Goal: Task Accomplishment & Management: Use online tool/utility

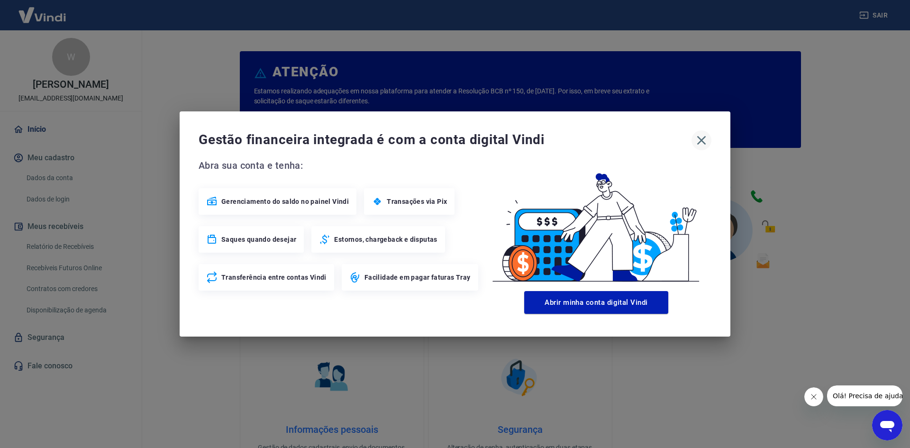
click at [700, 138] on icon "button" at bounding box center [701, 140] width 15 height 15
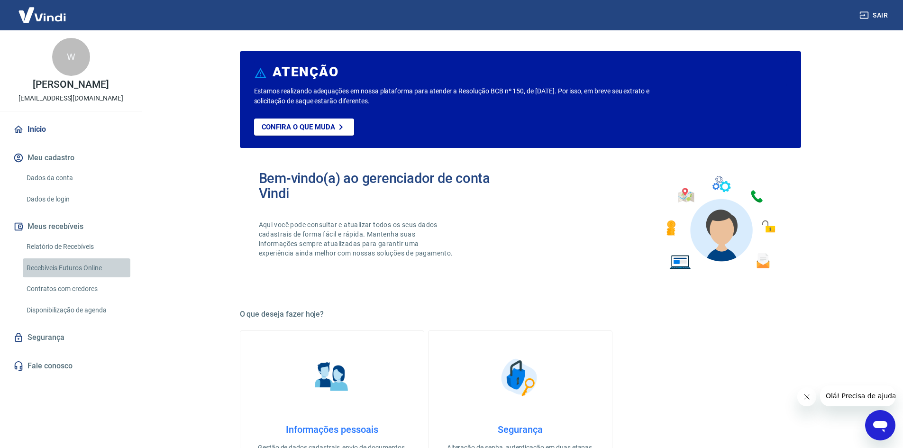
click at [88, 269] on link "Recebíveis Futuros Online" at bounding box center [77, 267] width 108 height 19
